Goal: Download file/media

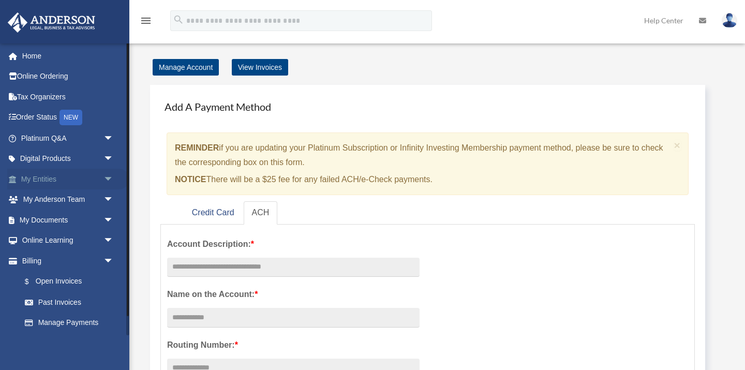
click at [45, 180] on link "My Entities arrow_drop_down" at bounding box center [68, 179] width 122 height 21
click at [45, 220] on link "My Documents arrow_drop_down" at bounding box center [68, 220] width 122 height 21
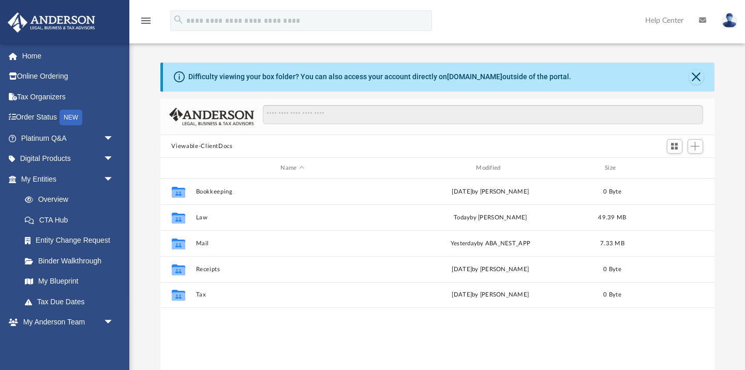
scroll to position [235, 554]
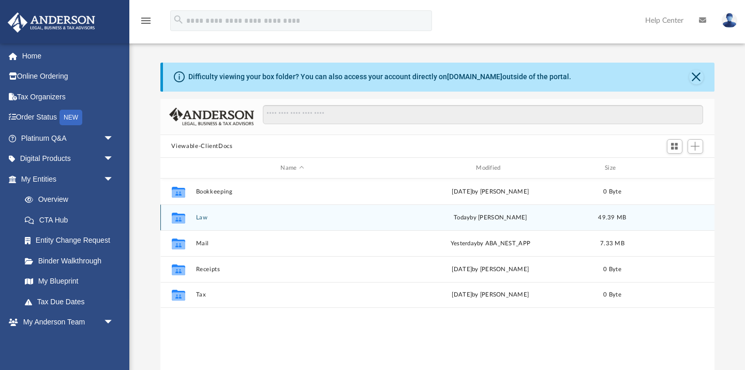
click at [198, 216] on button "Law" at bounding box center [293, 217] width 194 height 7
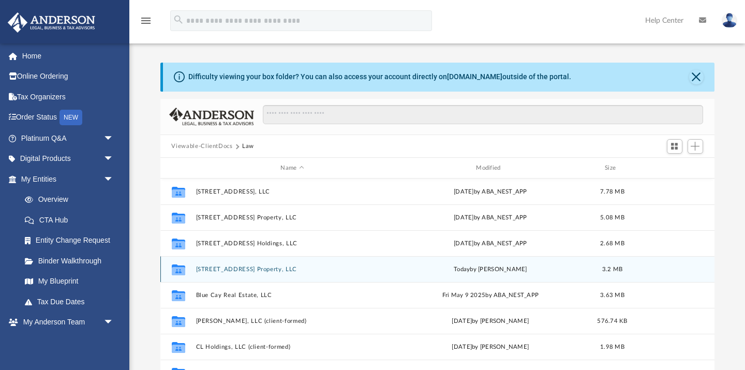
click at [177, 265] on icon "grid" at bounding box center [177, 269] width 13 height 11
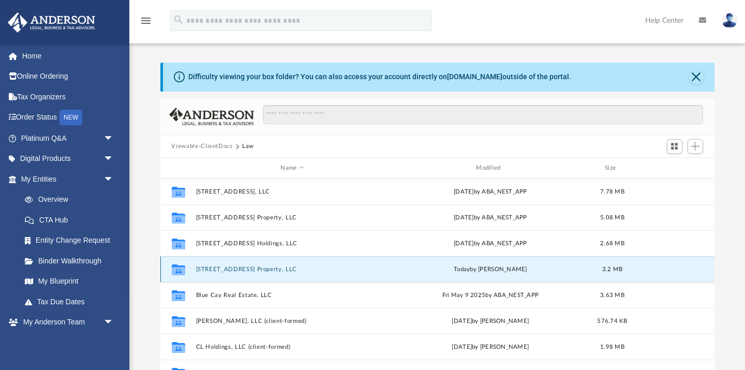
click at [177, 272] on icon "grid" at bounding box center [177, 269] width 13 height 11
click at [215, 270] on button "601 W Capitol Ave Property, LLC" at bounding box center [293, 269] width 194 height 7
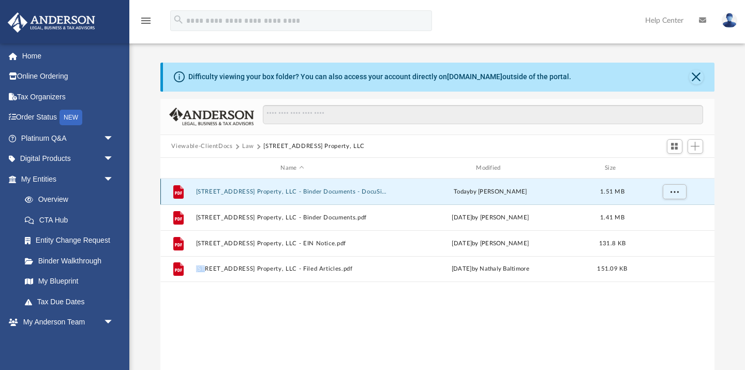
click at [224, 194] on button "601 W Capitol Ave Property, LLC - Binder Documents - DocuSigned.pdf" at bounding box center [293, 191] width 194 height 7
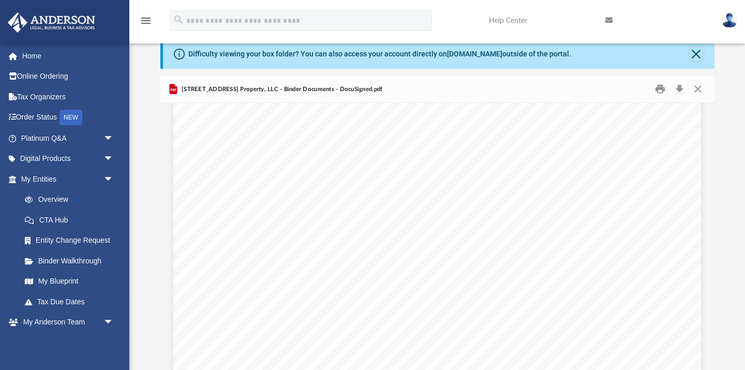
scroll to position [47711, 0]
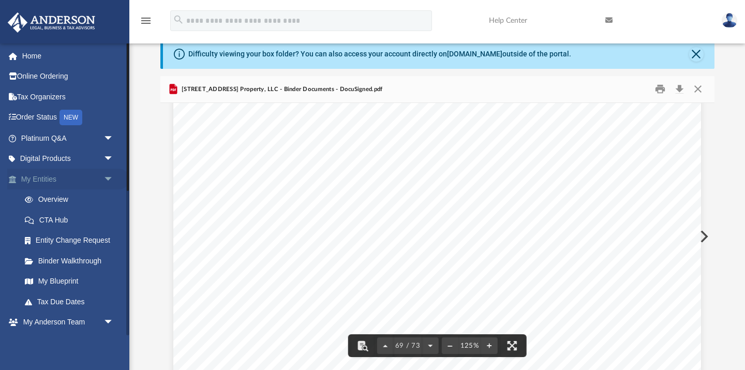
click at [60, 176] on link "My Entities arrow_drop_down" at bounding box center [68, 179] width 122 height 21
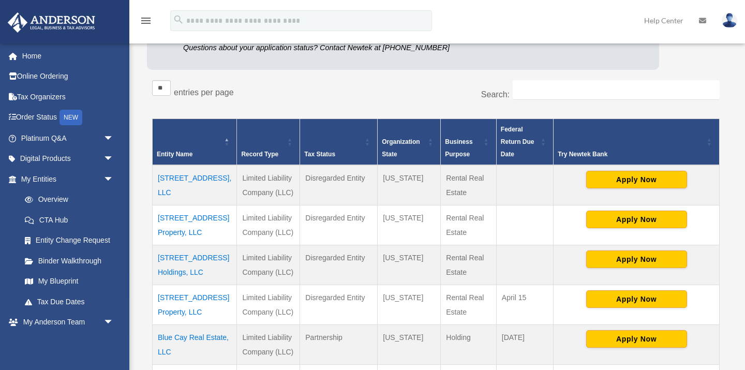
scroll to position [140, 0]
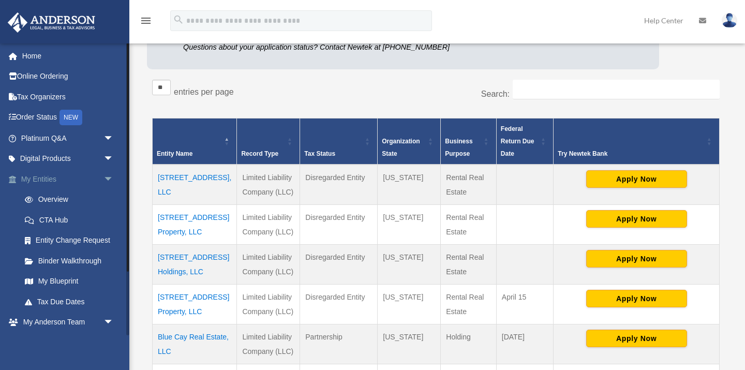
click at [51, 182] on link "My Entities arrow_drop_down" at bounding box center [68, 179] width 122 height 21
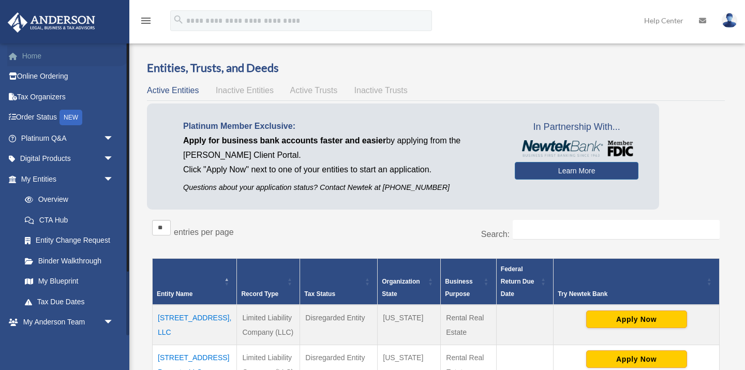
click at [41, 54] on link "Home" at bounding box center [68, 56] width 122 height 21
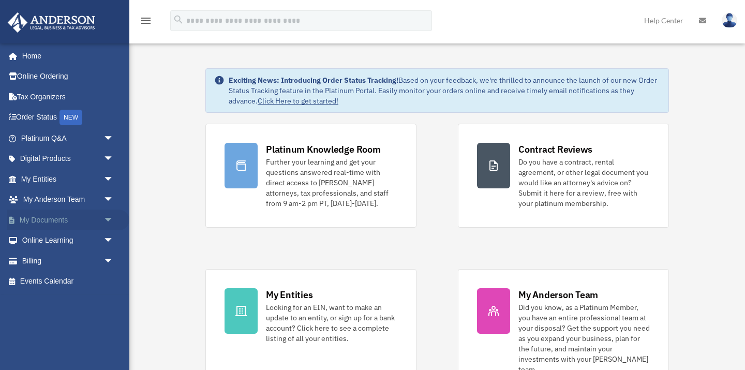
click at [46, 224] on link "My Documents arrow_drop_down" at bounding box center [68, 220] width 122 height 21
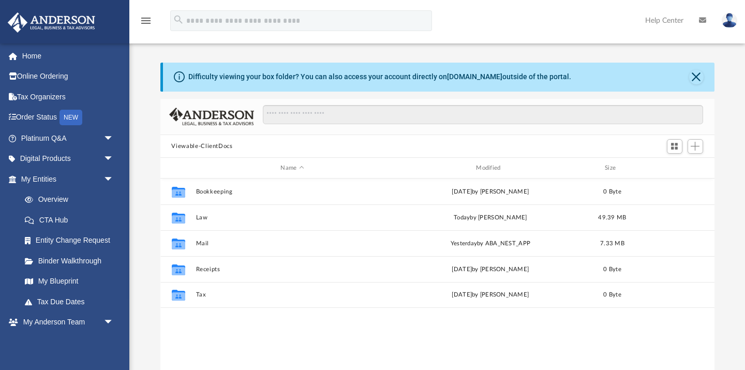
scroll to position [235, 554]
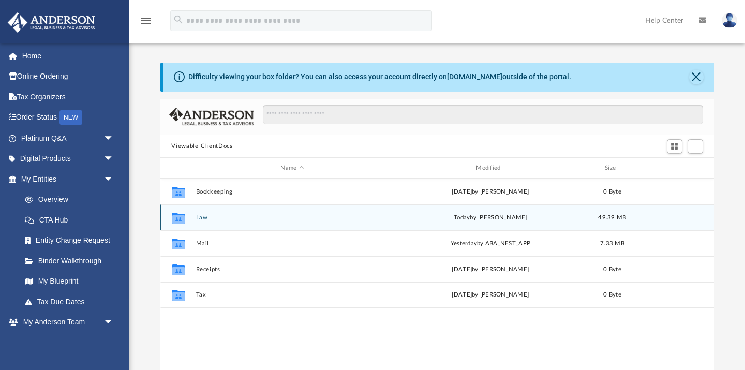
click at [175, 218] on icon "grid" at bounding box center [177, 219] width 13 height 8
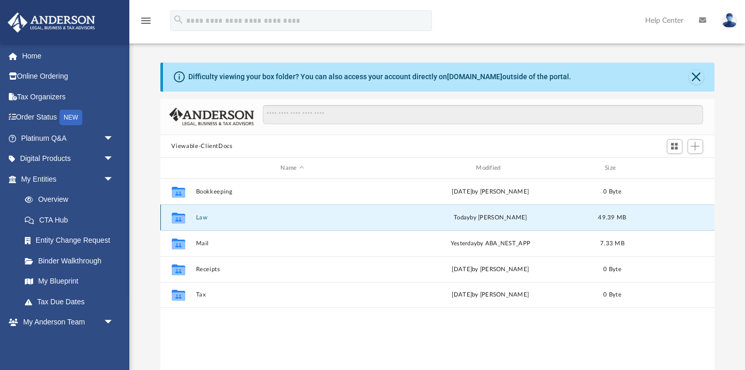
click at [175, 218] on icon "grid" at bounding box center [177, 219] width 13 height 8
click at [202, 220] on button "Law" at bounding box center [293, 217] width 194 height 7
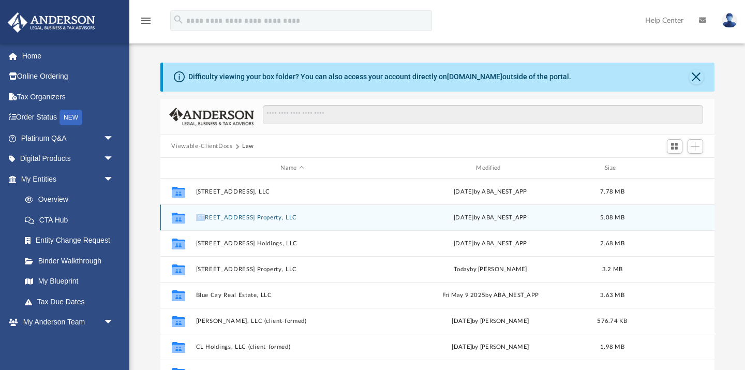
click at [214, 220] on button "[STREET_ADDRESS] Property, LLC" at bounding box center [293, 217] width 194 height 7
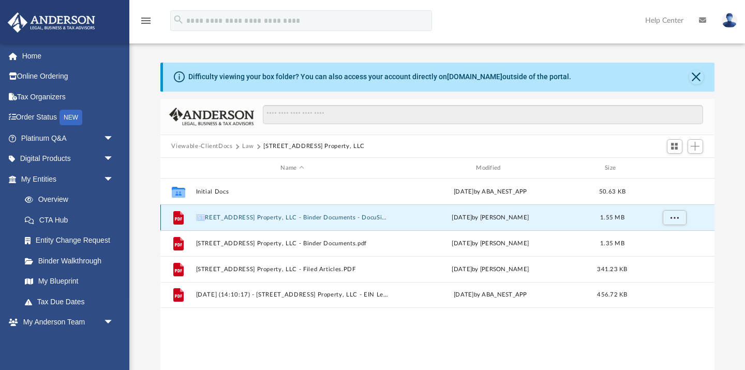
click at [249, 218] on button "1820 S Division St Property, LLC - Binder Documents - DocuSigned.pdf" at bounding box center [293, 217] width 194 height 7
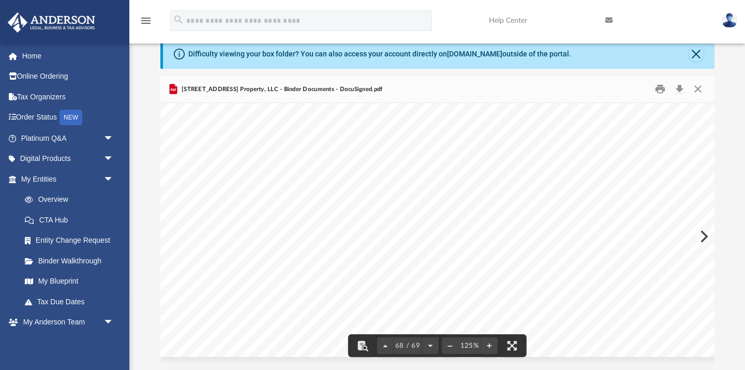
scroll to position [47088, 0]
click at [696, 55] on button "Close" at bounding box center [696, 54] width 14 height 14
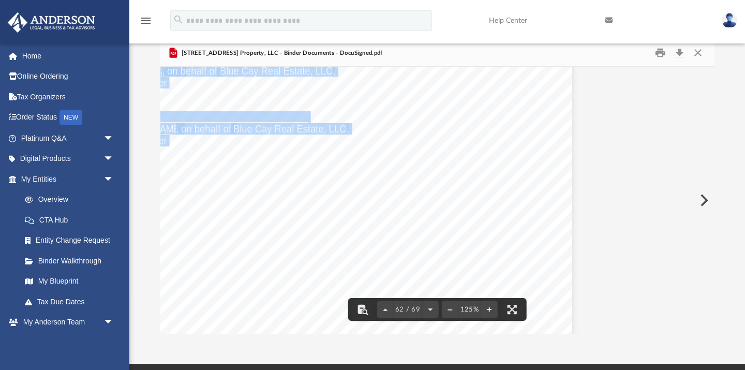
scroll to position [42916, 129]
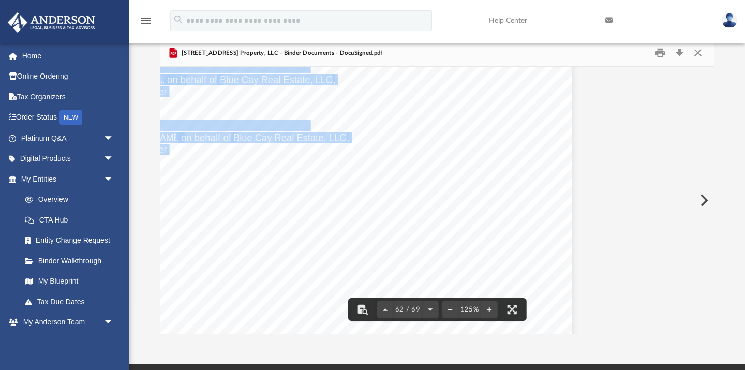
drag, startPoint x: 710, startPoint y: 307, endPoint x: 679, endPoint y: 72, distance: 236.9
click at [679, 72] on body "X Get a chance to win 6 months of Platinum for free just by filling out this su…" at bounding box center [372, 263] width 745 height 572
click at [680, 53] on button "Download" at bounding box center [680, 53] width 19 height 16
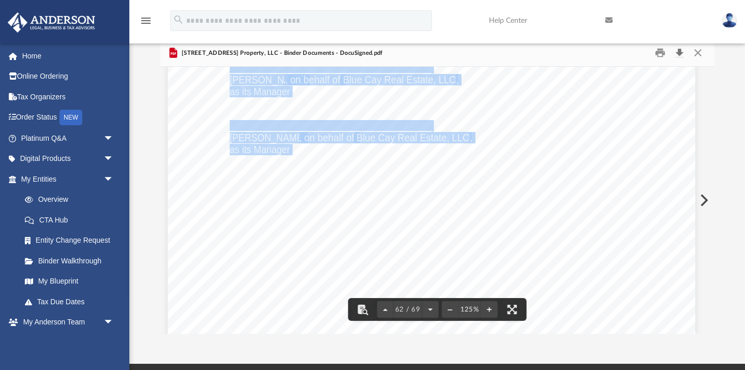
scroll to position [42916, 0]
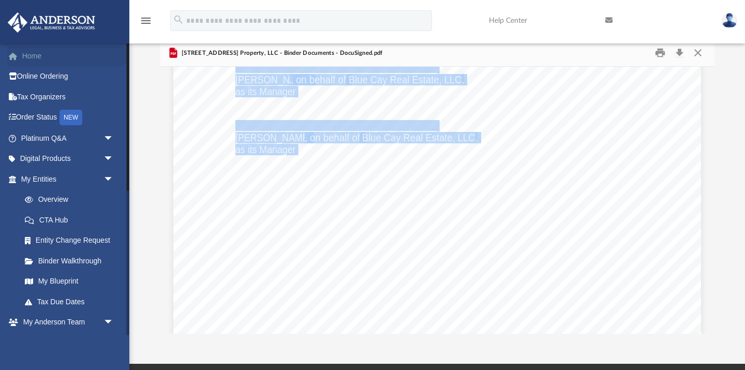
click at [35, 47] on link "Home" at bounding box center [68, 56] width 122 height 21
click at [30, 53] on link "Home" at bounding box center [68, 56] width 122 height 21
click at [29, 58] on link "Home" at bounding box center [68, 56] width 122 height 21
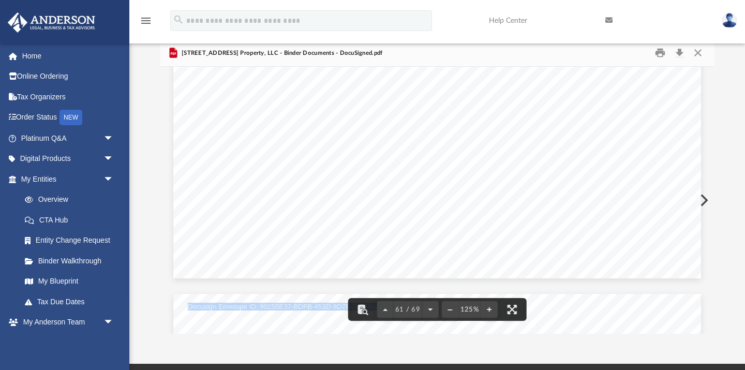
scroll to position [42379, 0]
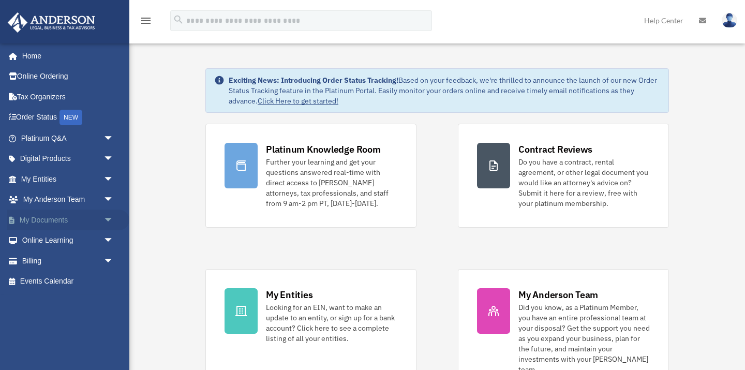
click at [86, 219] on link "My Documents arrow_drop_down" at bounding box center [68, 220] width 122 height 21
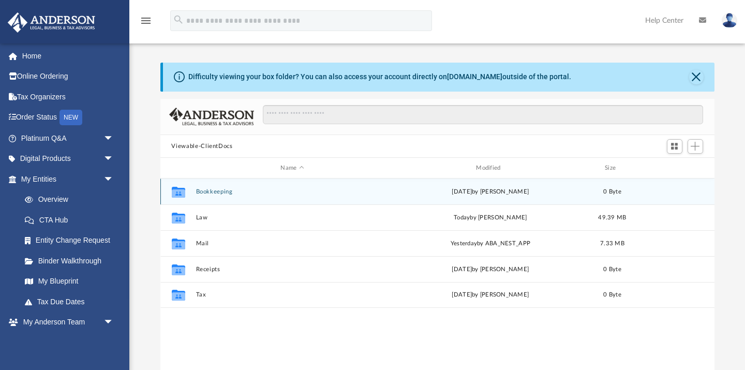
scroll to position [235, 554]
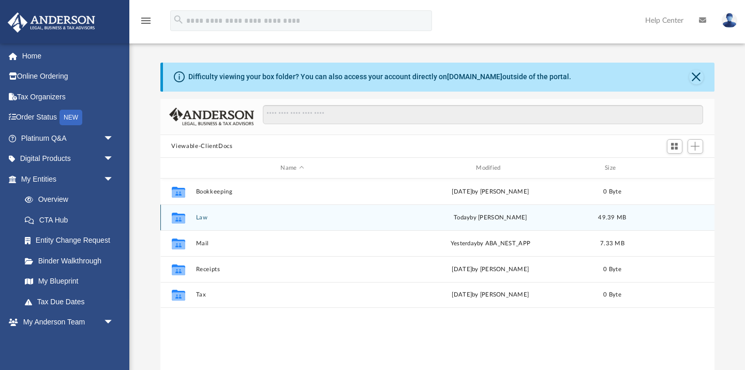
click at [177, 217] on icon "grid" at bounding box center [177, 218] width 13 height 11
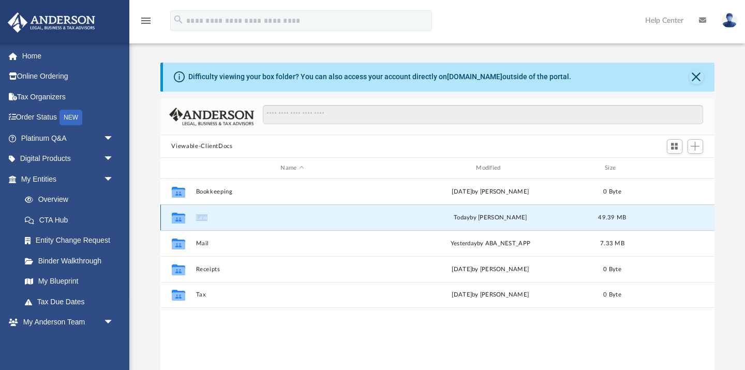
click at [177, 217] on icon "grid" at bounding box center [177, 218] width 13 height 11
click at [179, 218] on icon "grid" at bounding box center [177, 219] width 13 height 8
click at [178, 219] on icon "grid" at bounding box center [177, 219] width 13 height 8
click at [181, 217] on icon "grid" at bounding box center [177, 219] width 13 height 8
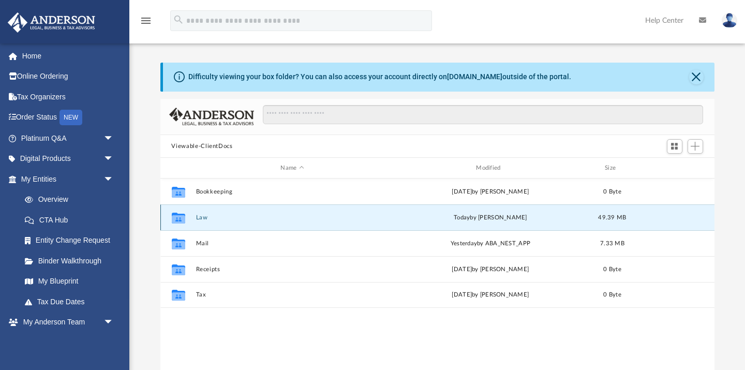
click at [179, 219] on icon "grid" at bounding box center [177, 218] width 13 height 11
click at [699, 73] on button "Close" at bounding box center [696, 77] width 14 height 14
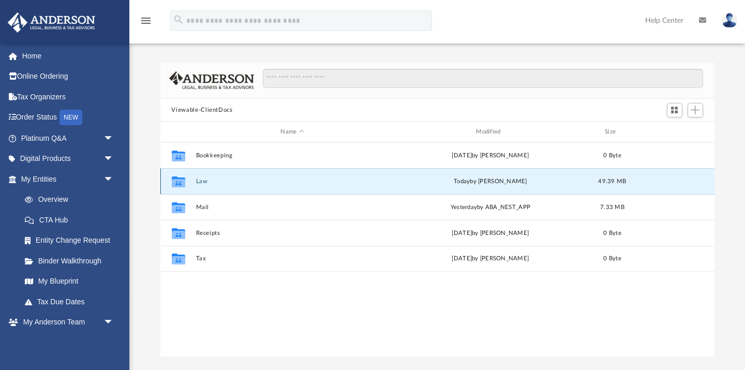
click at [174, 183] on icon "grid" at bounding box center [177, 183] width 13 height 8
click at [39, 57] on link "Home" at bounding box center [68, 56] width 122 height 21
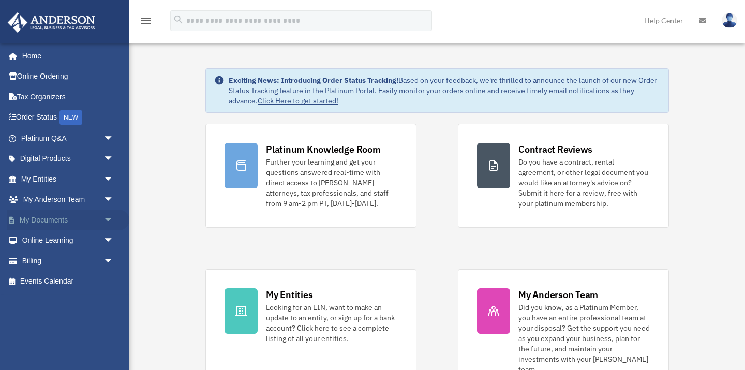
click at [56, 220] on link "My Documents arrow_drop_down" at bounding box center [68, 220] width 122 height 21
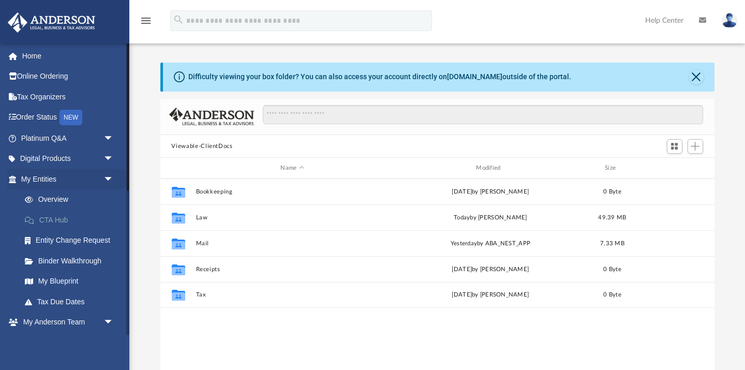
scroll to position [235, 554]
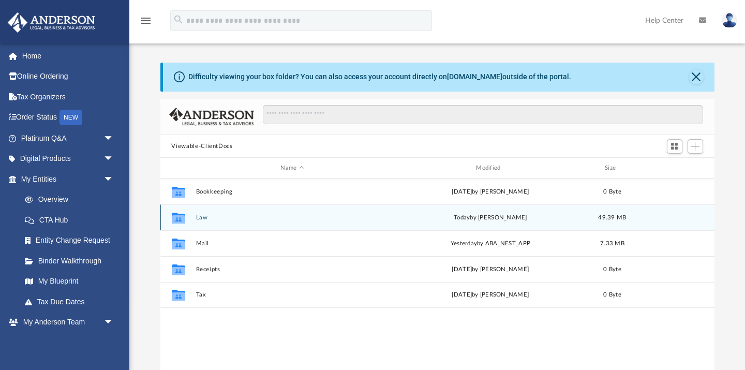
click at [179, 218] on icon "grid" at bounding box center [177, 219] width 13 height 8
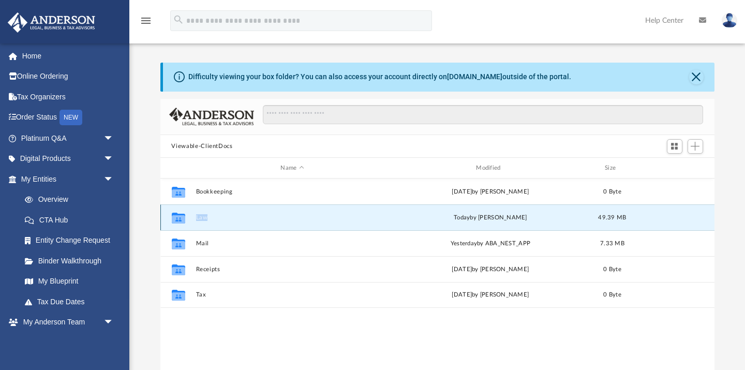
click at [179, 218] on icon "grid" at bounding box center [177, 219] width 13 height 8
click at [470, 218] on span "today" at bounding box center [462, 218] width 16 height 6
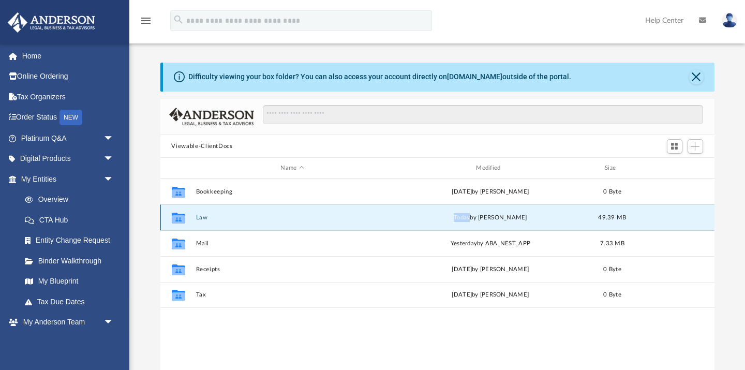
click at [470, 218] on span "today" at bounding box center [462, 218] width 16 height 6
click at [401, 216] on div "[DATE] by [PERSON_NAME]" at bounding box center [491, 217] width 194 height 9
click at [225, 145] on button "Viewable-ClientDocs" at bounding box center [201, 146] width 61 height 9
click at [181, 218] on icon "grid" at bounding box center [177, 219] width 13 height 8
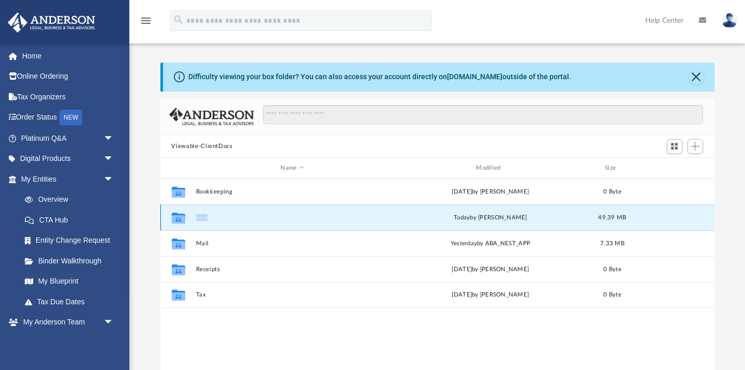
click at [181, 218] on icon "grid" at bounding box center [177, 219] width 13 height 8
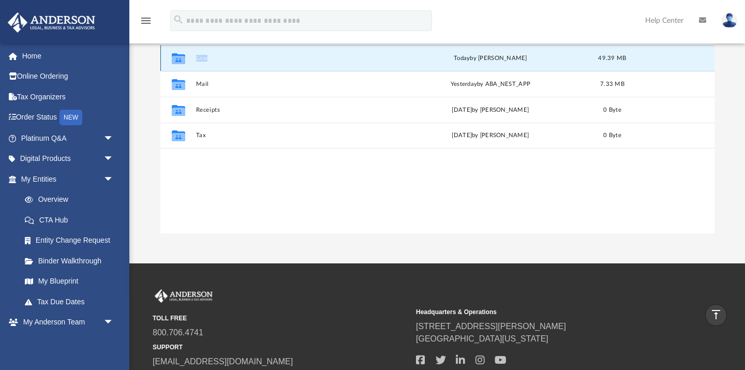
scroll to position [0, 0]
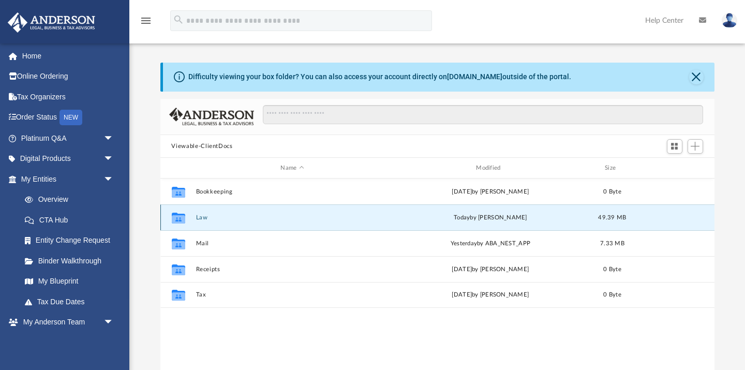
click at [182, 219] on icon "grid" at bounding box center [177, 219] width 13 height 8
click at [199, 215] on button "Law" at bounding box center [293, 217] width 194 height 7
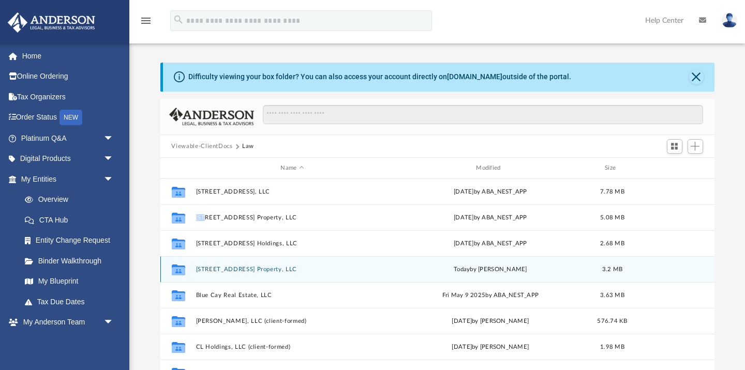
click at [200, 268] on button "[STREET_ADDRESS] Property, LLC" at bounding box center [293, 269] width 194 height 7
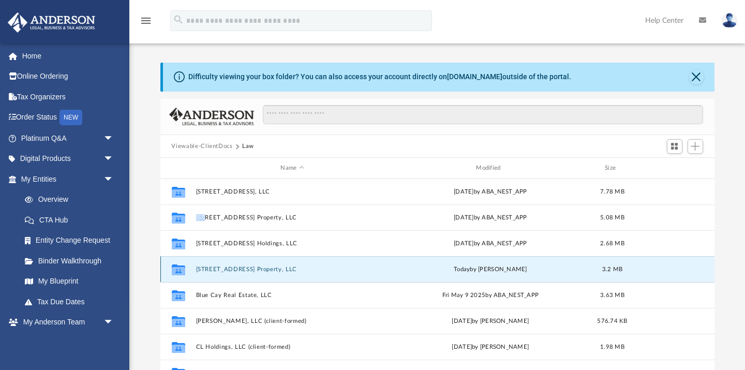
click at [200, 268] on button "[STREET_ADDRESS] Property, LLC" at bounding box center [293, 269] width 194 height 7
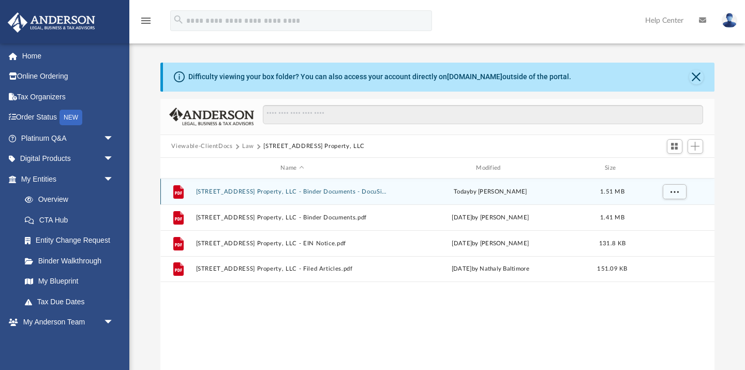
click at [177, 193] on icon "grid" at bounding box center [178, 191] width 10 height 13
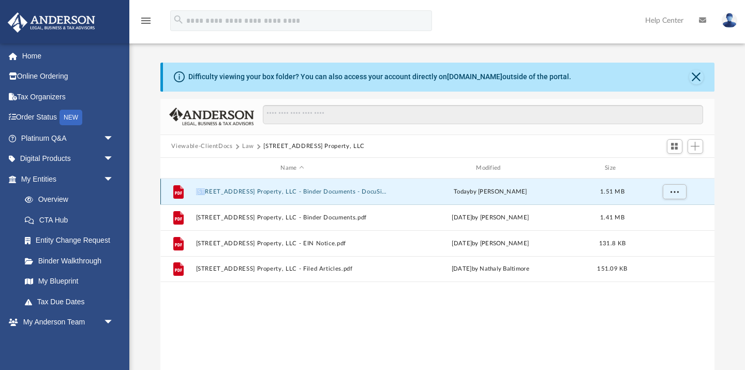
click at [177, 193] on icon "grid" at bounding box center [178, 191] width 10 height 13
click at [203, 191] on button "[STREET_ADDRESS] Property, LLC - Binder Documents - DocuSigned.pdf" at bounding box center [293, 191] width 194 height 7
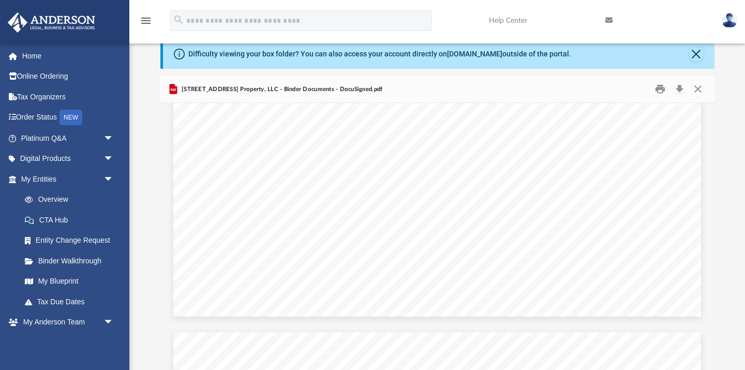
scroll to position [45180, 0]
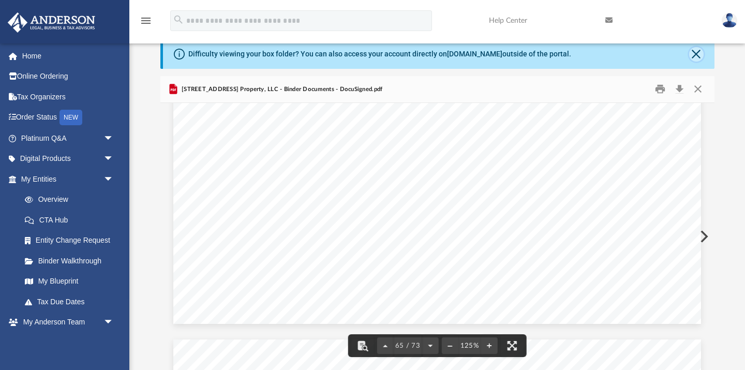
click at [696, 50] on button "Close" at bounding box center [696, 54] width 14 height 14
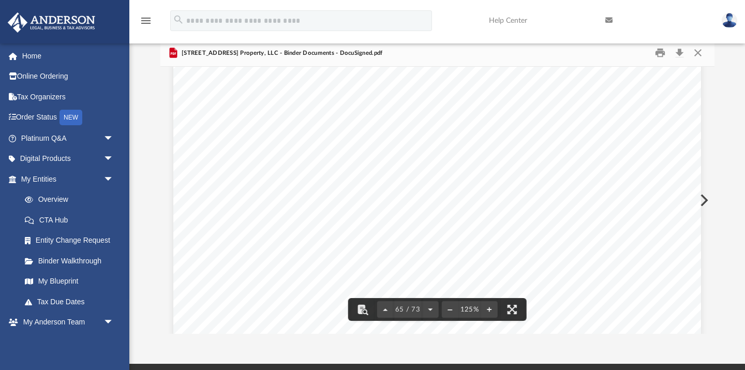
scroll to position [45043, 0]
click at [679, 55] on button "Download" at bounding box center [680, 53] width 19 height 16
